Goal: Task Accomplishment & Management: Use online tool/utility

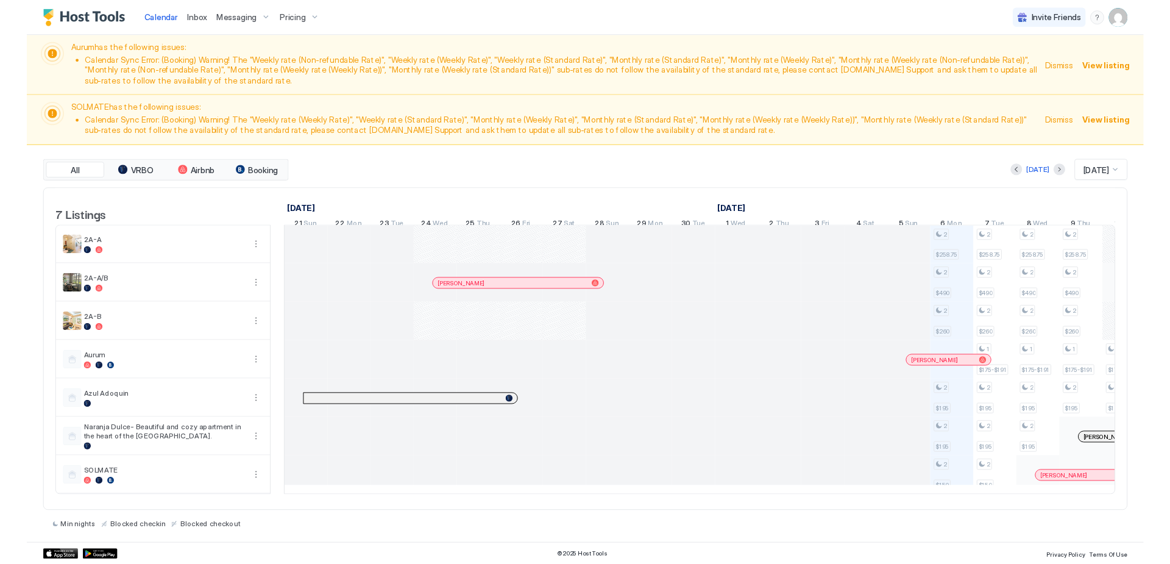
scroll to position [0, 677]
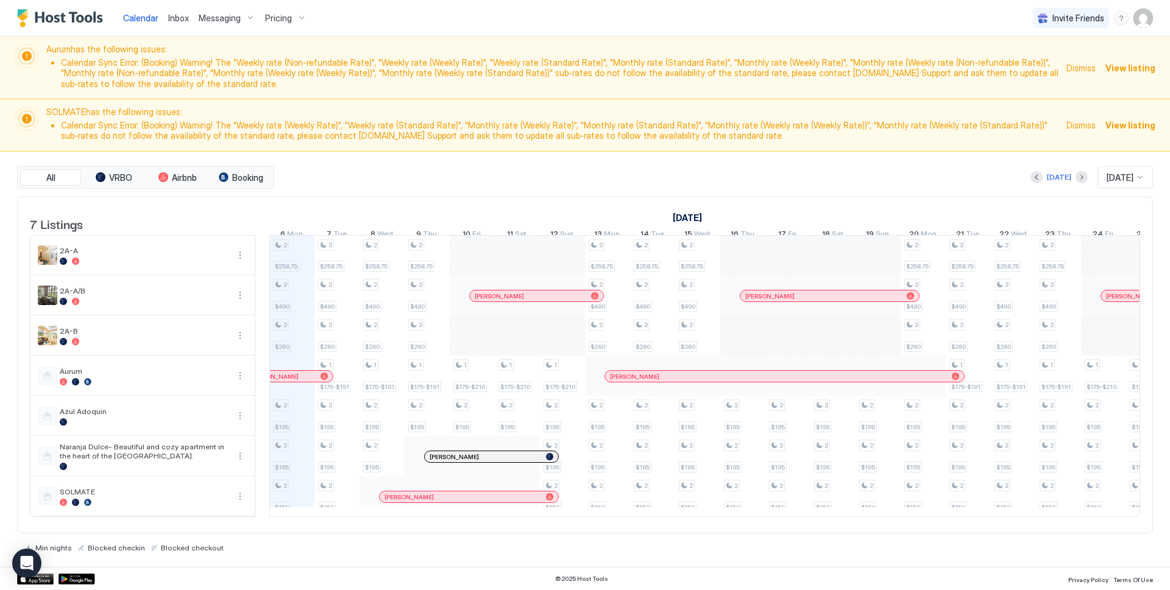
click at [1147, 23] on img "User profile" at bounding box center [1142, 18] width 19 height 19
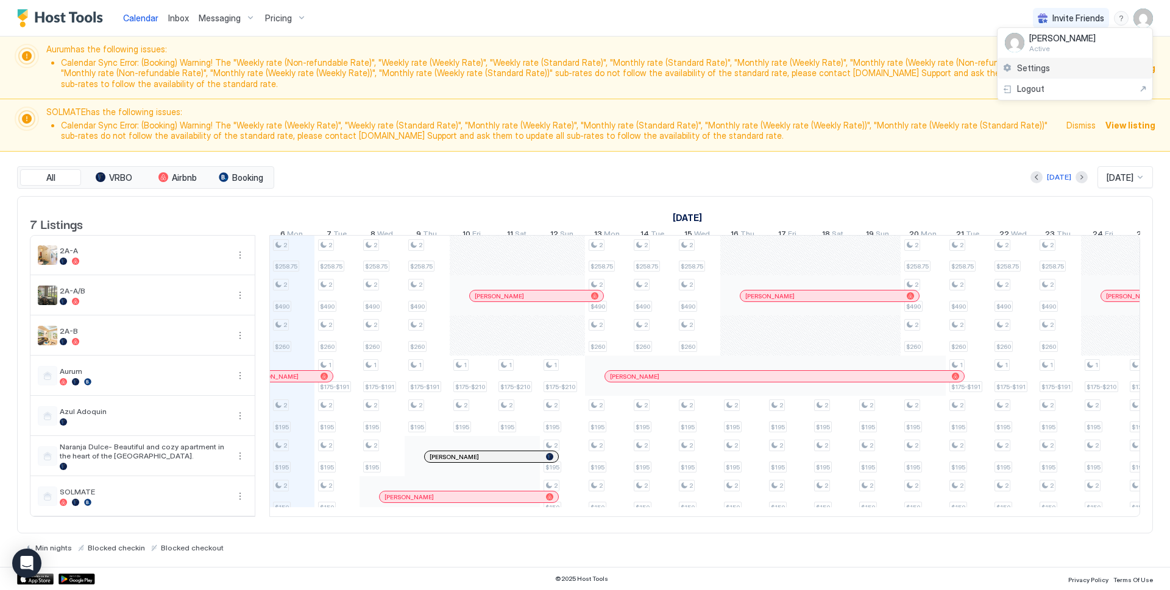
click at [1043, 71] on span "Settings" at bounding box center [1033, 68] width 33 height 11
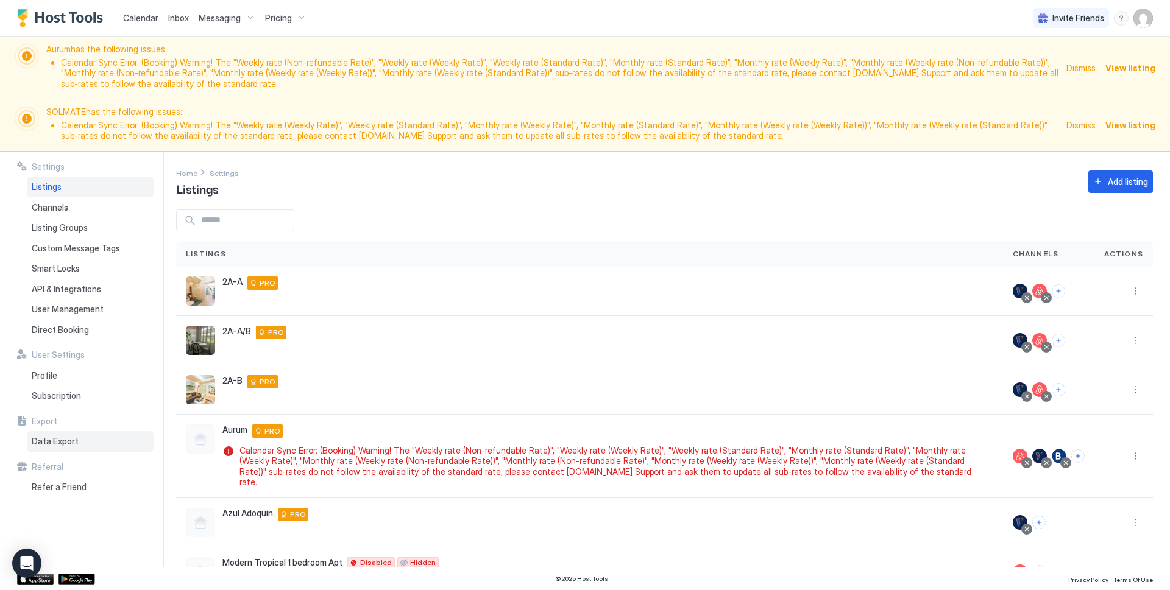
click at [60, 443] on span "Data Export" at bounding box center [55, 441] width 47 height 11
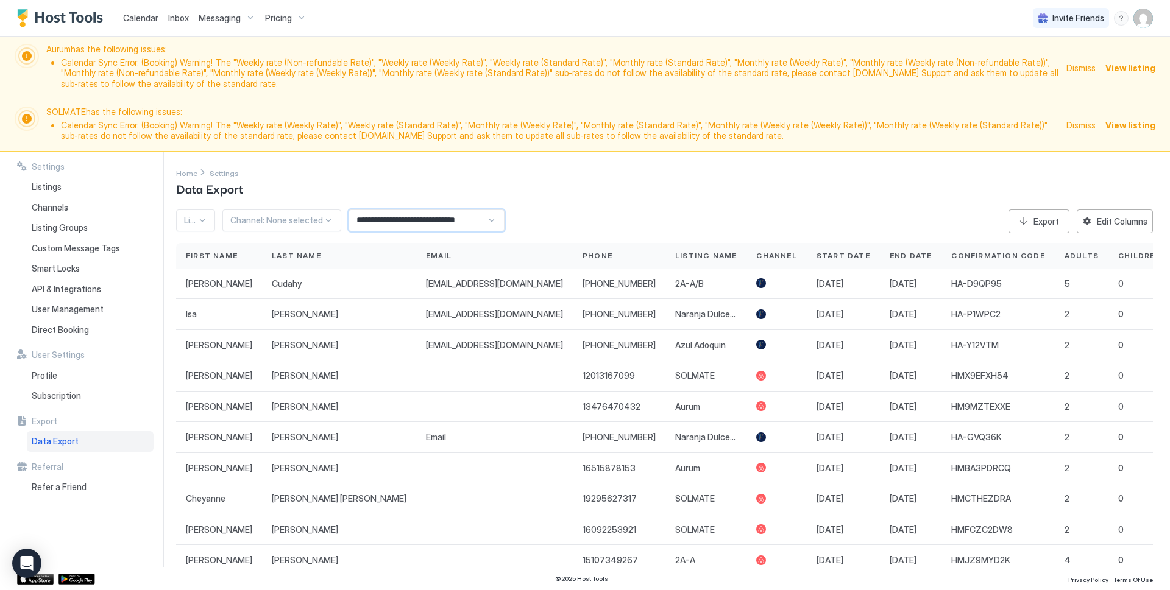
click at [397, 224] on input "**********" at bounding box center [418, 220] width 138 height 21
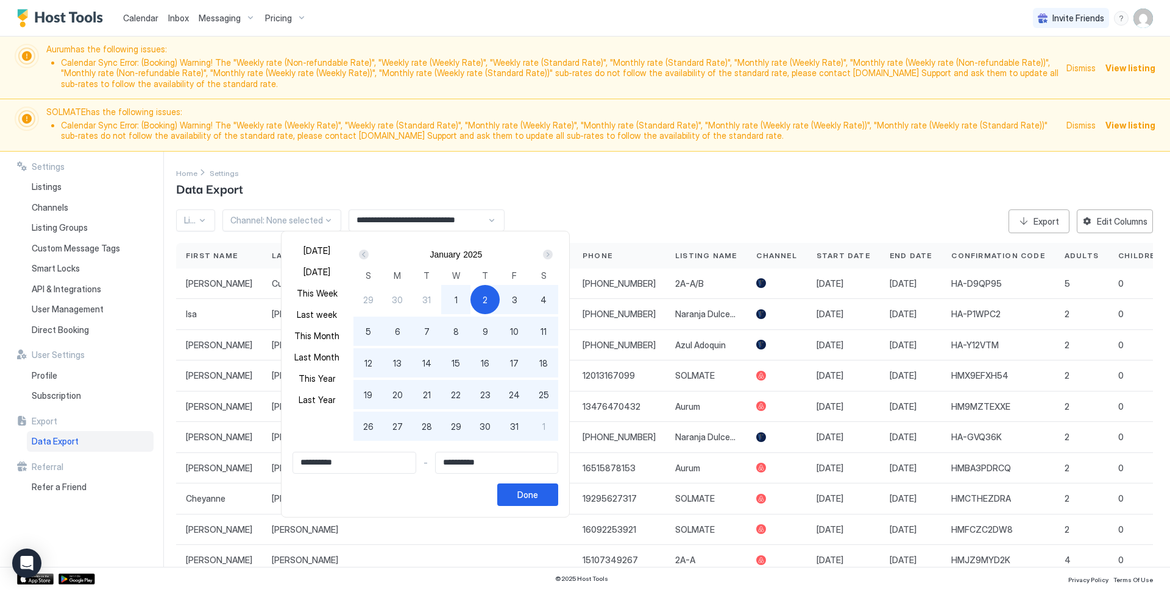
click at [545, 256] on div "Next" at bounding box center [548, 255] width 10 height 10
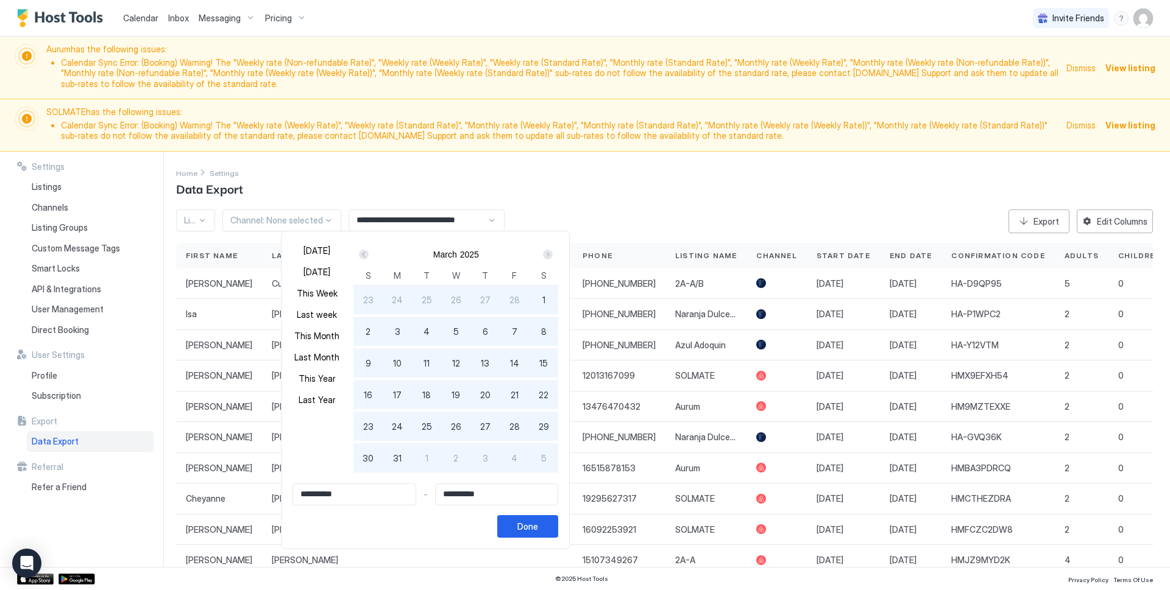
click at [545, 256] on div "Next" at bounding box center [548, 255] width 10 height 10
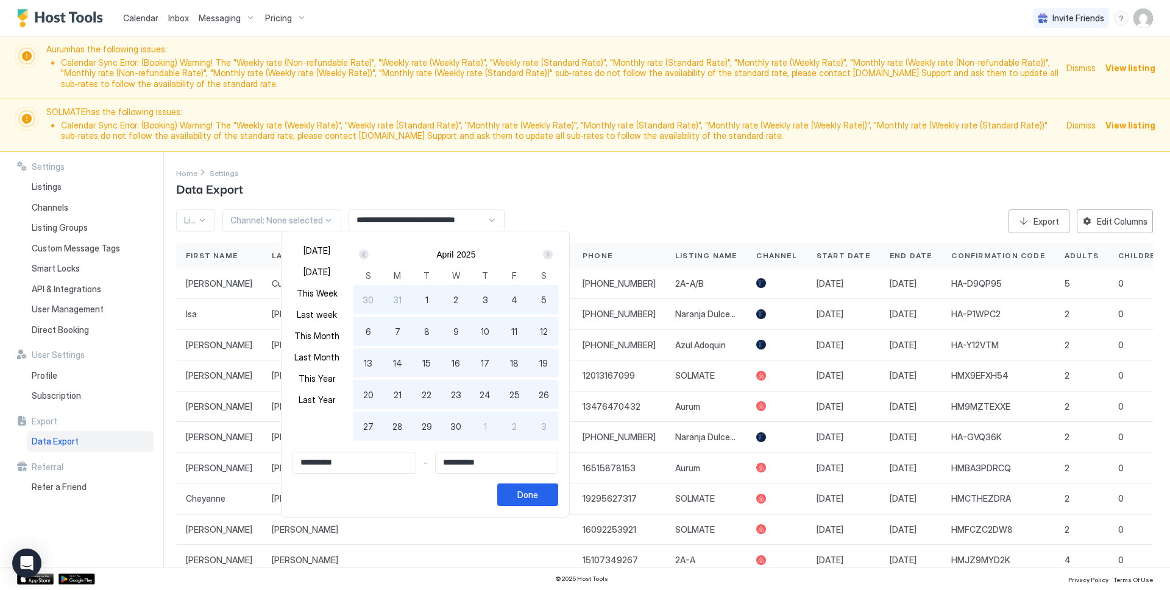
click at [545, 256] on div "Next" at bounding box center [548, 255] width 10 height 10
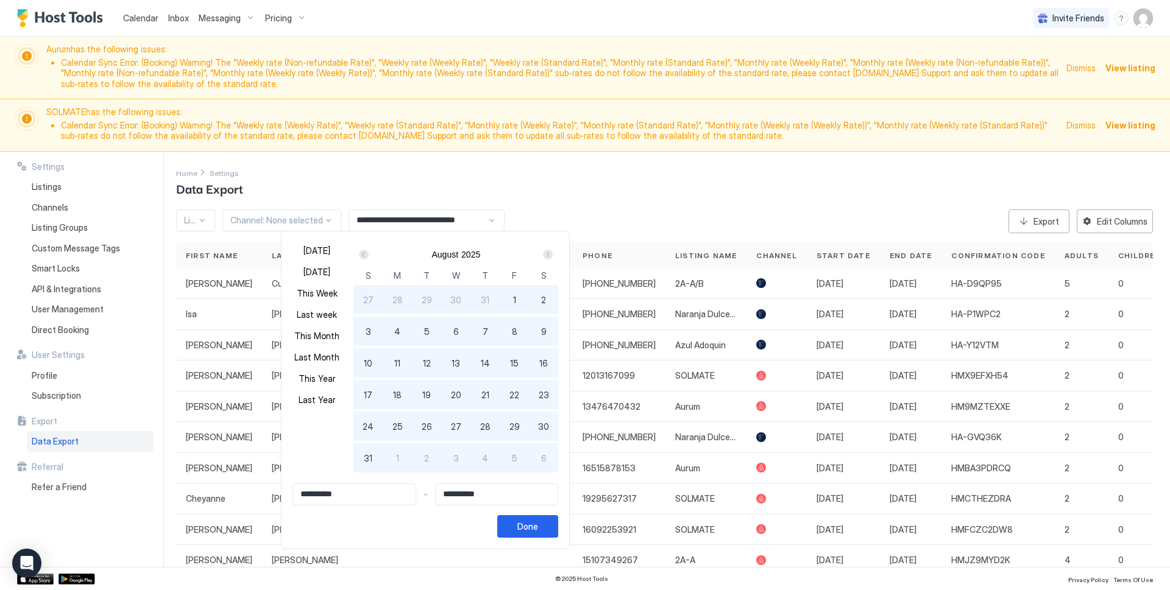
click at [545, 256] on div "Next" at bounding box center [548, 255] width 10 height 10
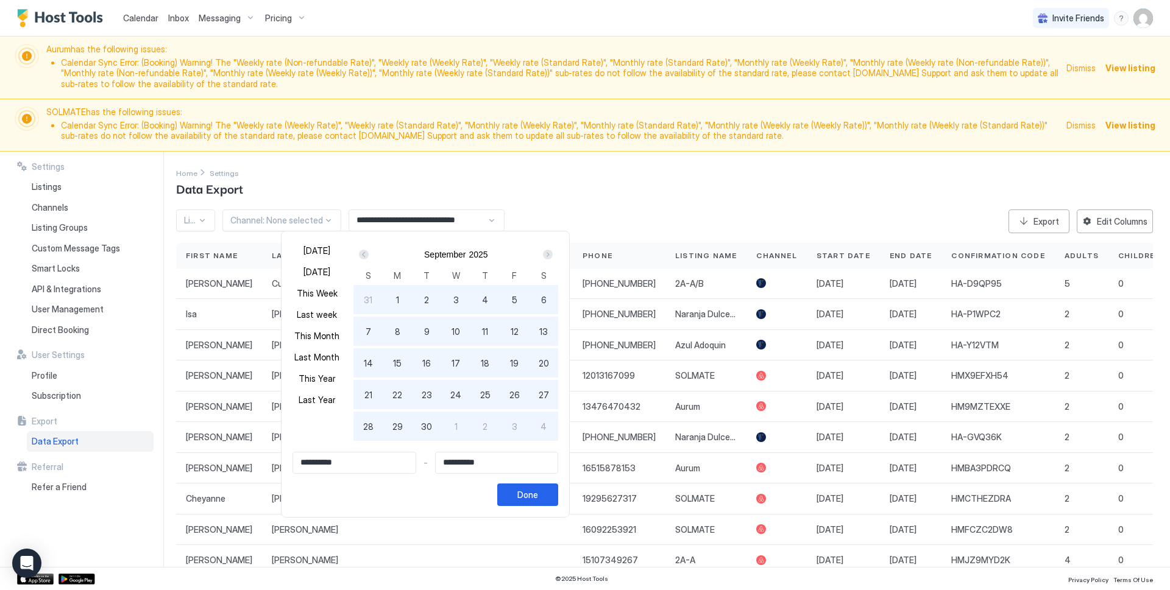
click at [545, 256] on div "Next" at bounding box center [548, 255] width 10 height 10
click at [395, 334] on span "6" at bounding box center [397, 331] width 5 height 13
type input "**********"
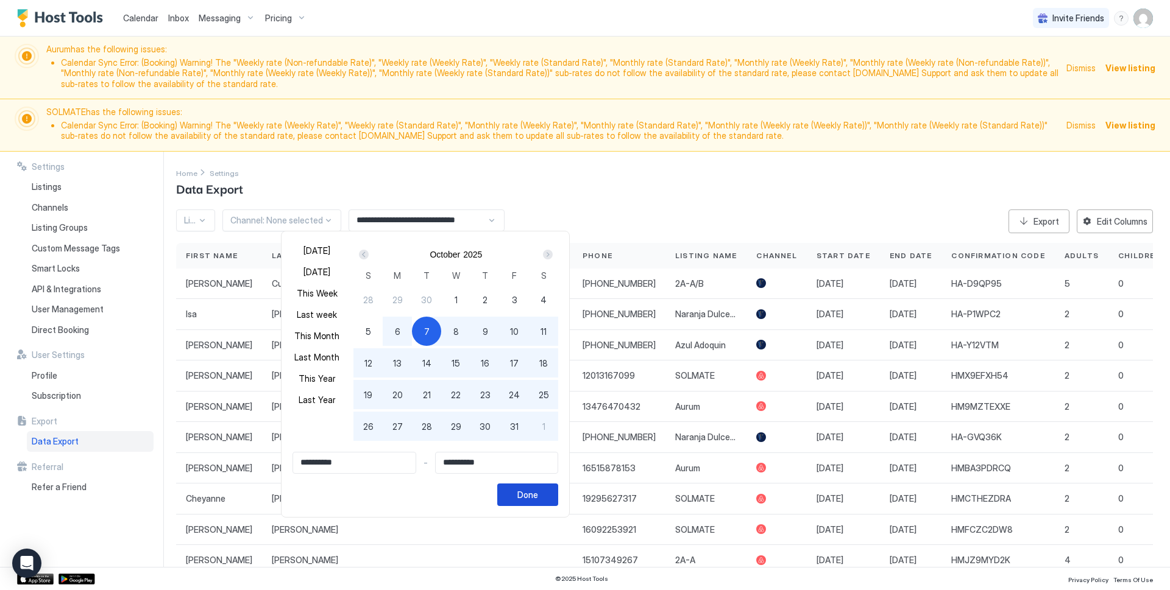
click at [531, 489] on div "Done" at bounding box center [527, 495] width 21 height 13
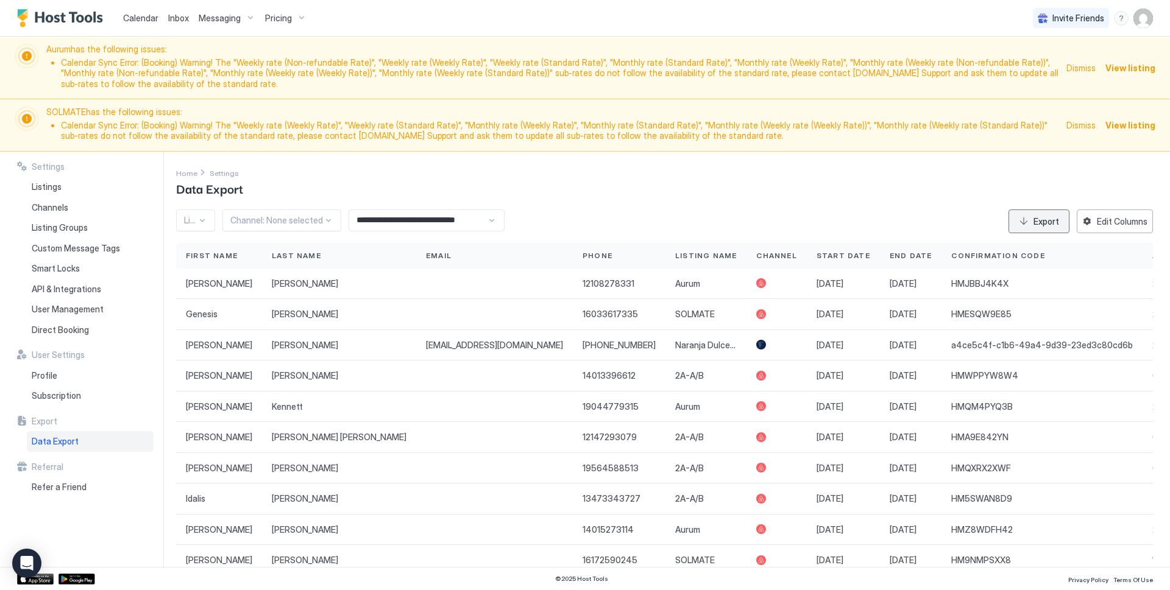
click at [1033, 221] on div "Export" at bounding box center [1046, 221] width 26 height 13
